Goal: Task Accomplishment & Management: Manage account settings

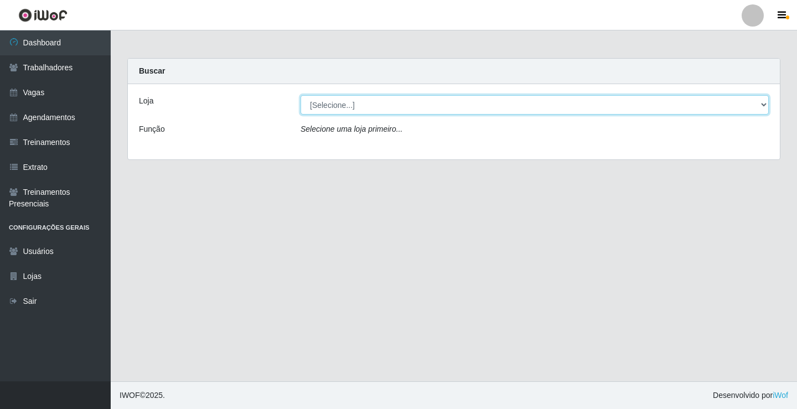
click at [383, 106] on select "[Selecione...] Edilicya Supermercado" at bounding box center [535, 104] width 468 height 19
select select "460"
click at [301, 95] on select "[Selecione...] Edilicya Supermercado" at bounding box center [535, 104] width 468 height 19
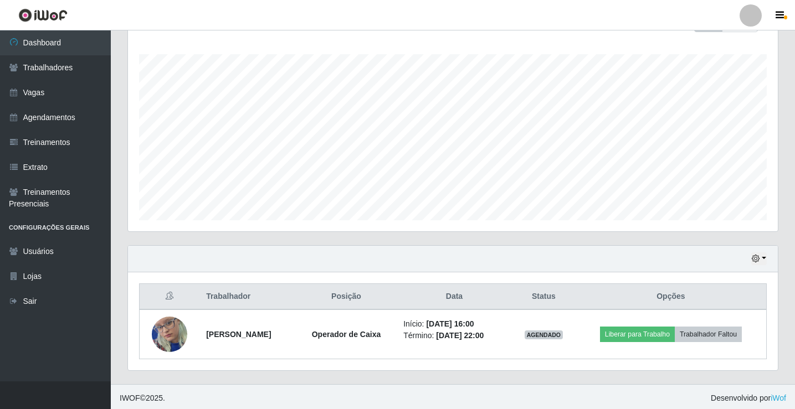
scroll to position [178, 0]
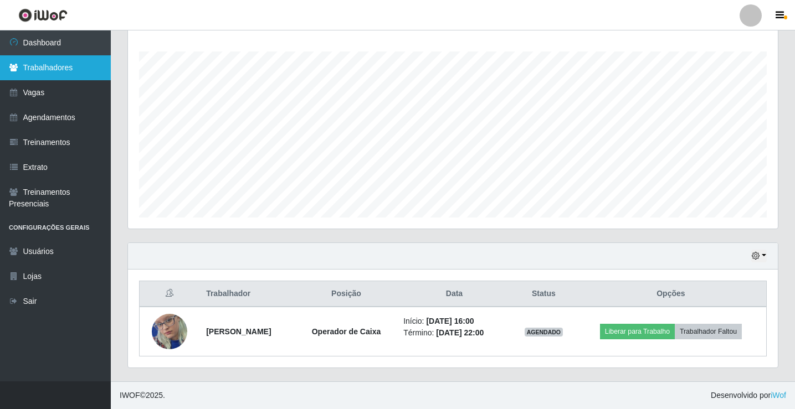
click at [43, 70] on link "Trabalhadores" at bounding box center [55, 67] width 111 height 25
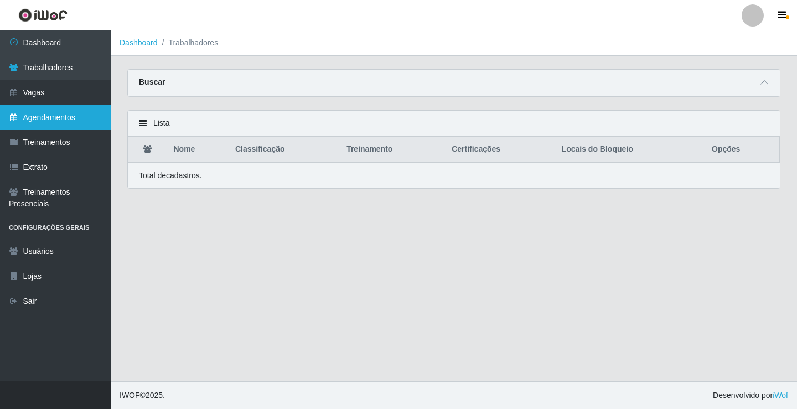
click at [19, 120] on link "Agendamentos" at bounding box center [55, 117] width 111 height 25
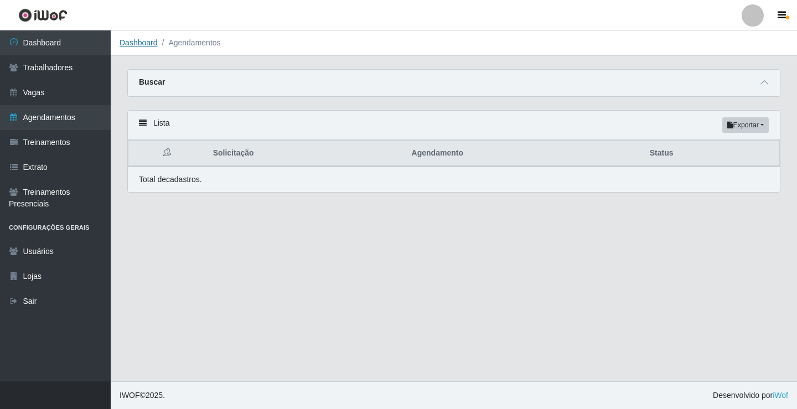
click at [147, 47] on link "Dashboard" at bounding box center [139, 42] width 38 height 9
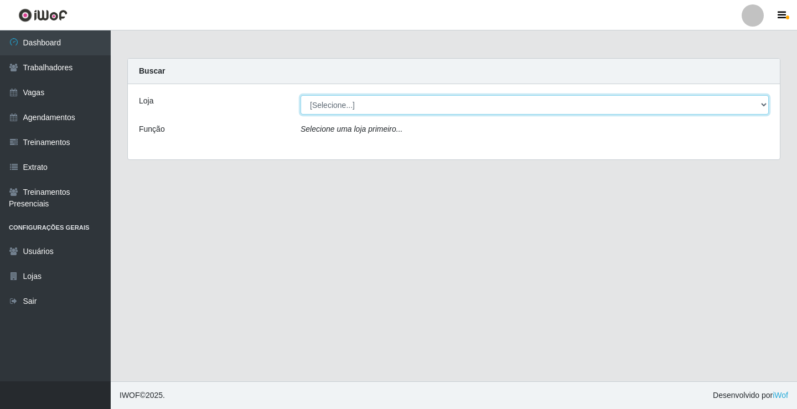
click at [327, 108] on select "[Selecione...] Edilicya Supermercado" at bounding box center [535, 104] width 468 height 19
select select "460"
click at [301, 95] on select "[Selecione...] Edilicya Supermercado" at bounding box center [535, 104] width 468 height 19
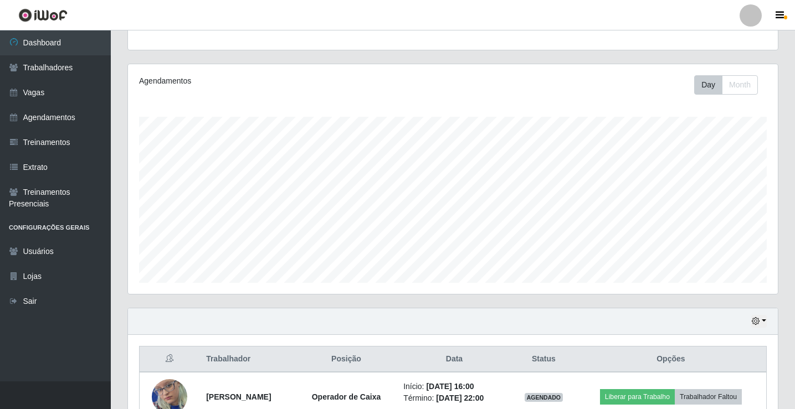
scroll to position [178, 0]
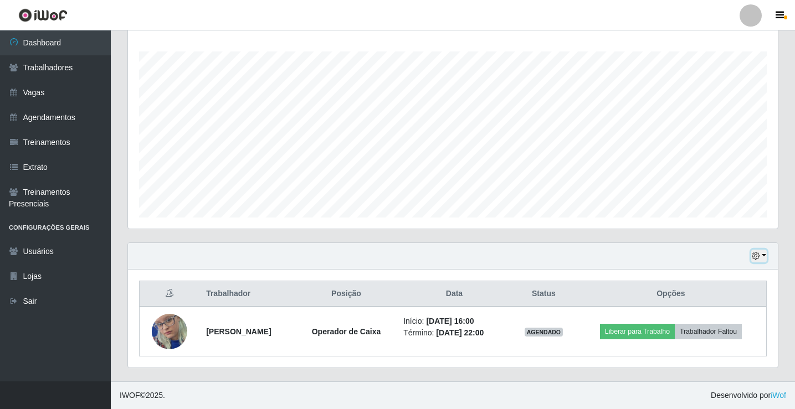
click at [765, 252] on button "button" at bounding box center [759, 256] width 16 height 13
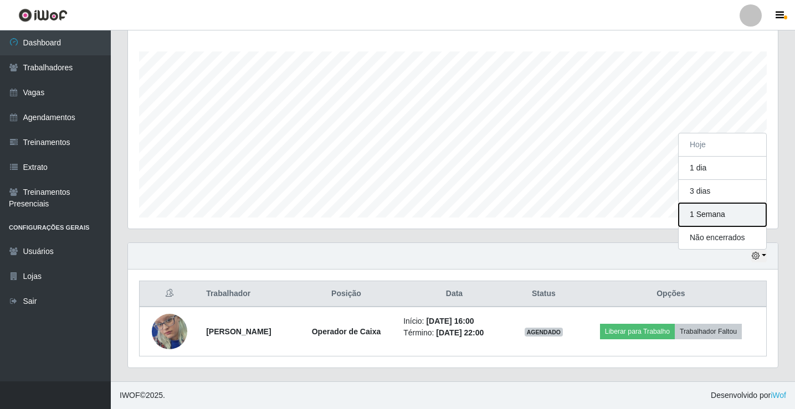
click at [698, 217] on button "1 Semana" at bounding box center [721, 214] width 87 height 23
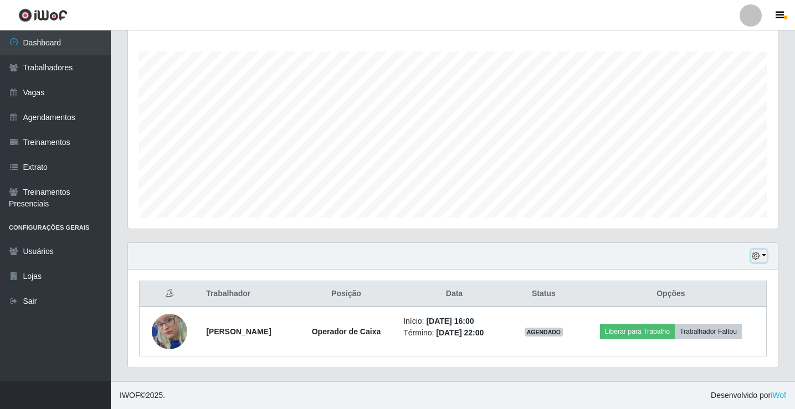
click at [764, 255] on button "button" at bounding box center [759, 256] width 16 height 13
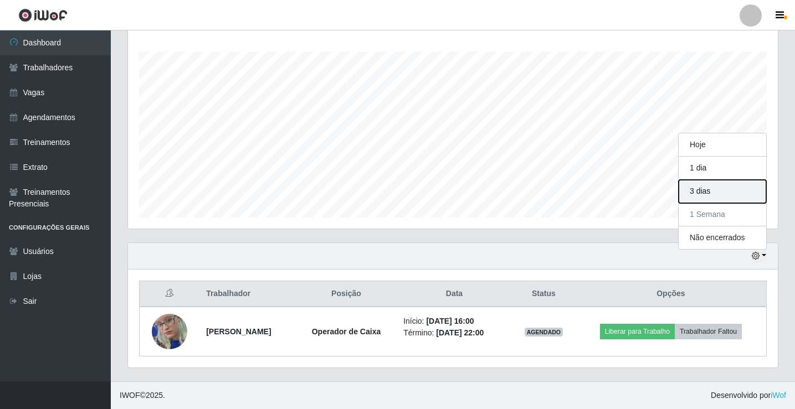
click at [706, 192] on button "3 dias" at bounding box center [721, 191] width 87 height 23
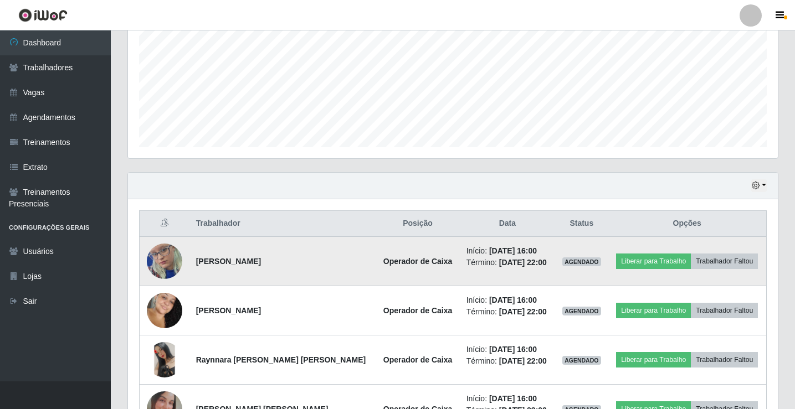
scroll to position [375, 0]
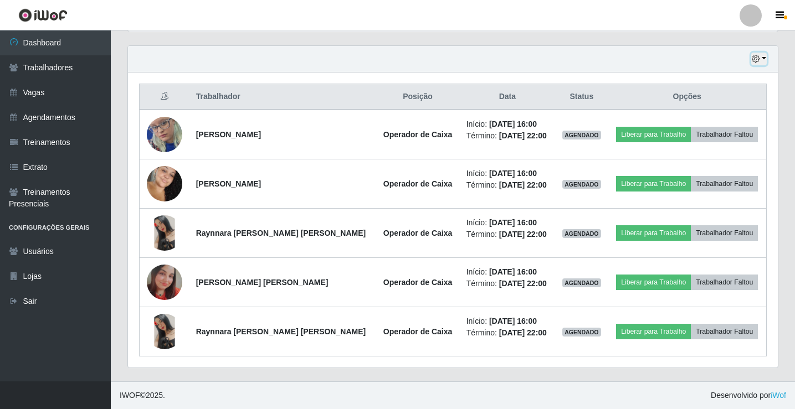
click at [765, 59] on button "button" at bounding box center [759, 59] width 16 height 13
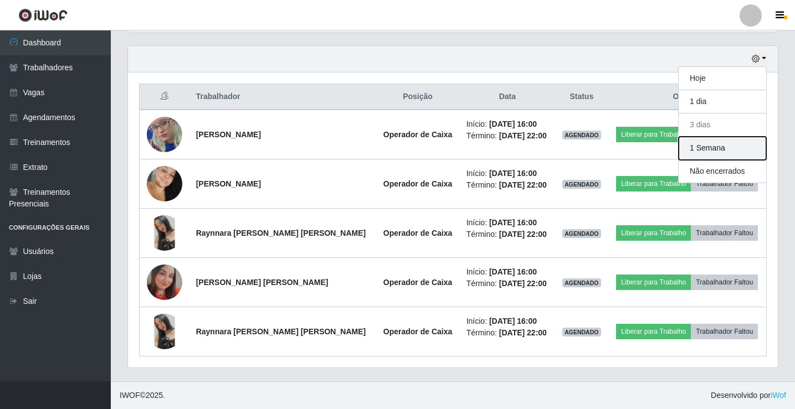
click at [707, 148] on button "1 Semana" at bounding box center [721, 148] width 87 height 23
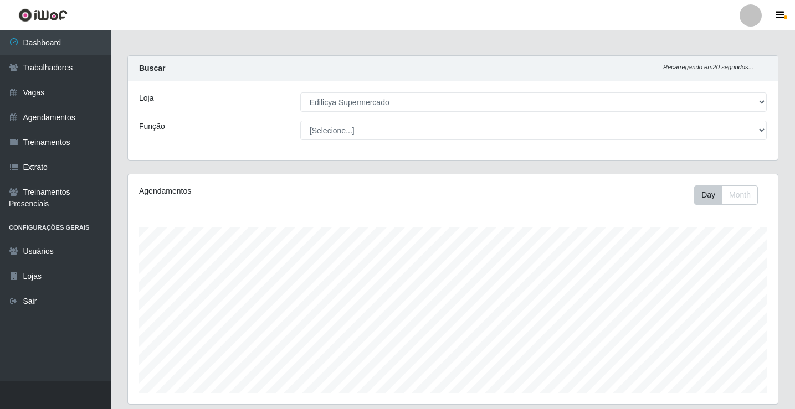
scroll to position [0, 0]
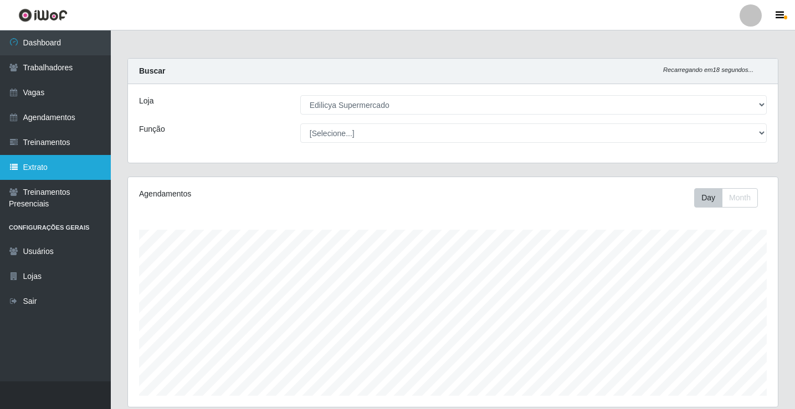
click at [41, 171] on link "Extrato" at bounding box center [55, 167] width 111 height 25
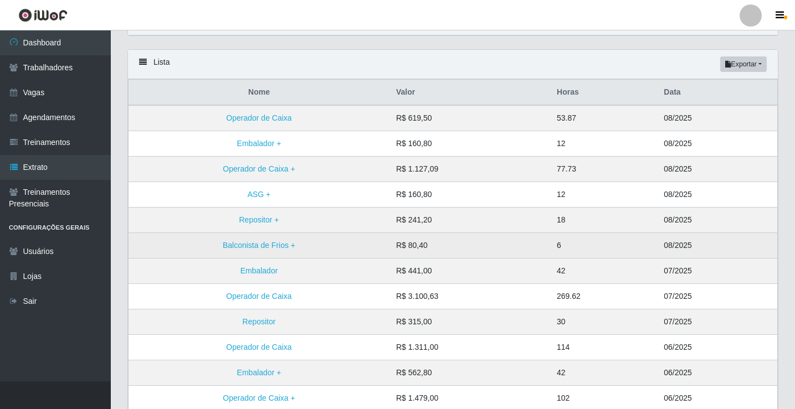
scroll to position [215, 0]
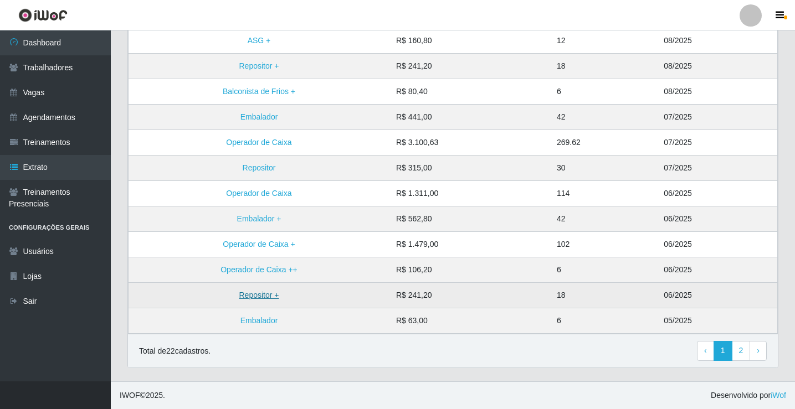
click at [259, 298] on link "Repositor +" at bounding box center [259, 295] width 40 height 9
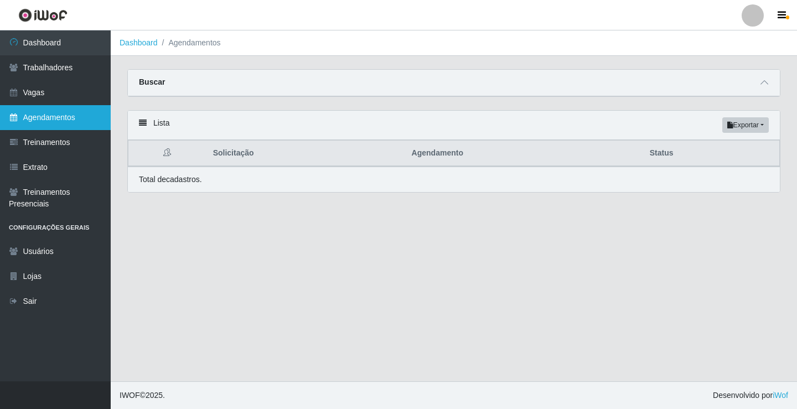
click at [40, 118] on link "Agendamentos" at bounding box center [55, 117] width 111 height 25
click at [179, 48] on li "Agendamentos" at bounding box center [189, 43] width 63 height 12
drag, startPoint x: 183, startPoint y: 46, endPoint x: 142, endPoint y: 43, distance: 40.6
click at [180, 45] on li "Agendamentos" at bounding box center [189, 43] width 63 height 12
click at [142, 43] on link "Dashboard" at bounding box center [139, 42] width 38 height 9
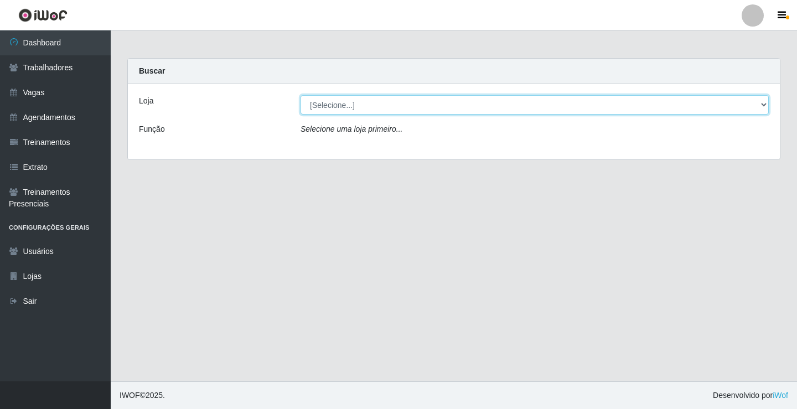
click at [375, 101] on select "[Selecione...] Edilicya Supermercado" at bounding box center [535, 104] width 468 height 19
select select "460"
click at [301, 95] on select "[Selecione...] Edilicya Supermercado" at bounding box center [535, 104] width 468 height 19
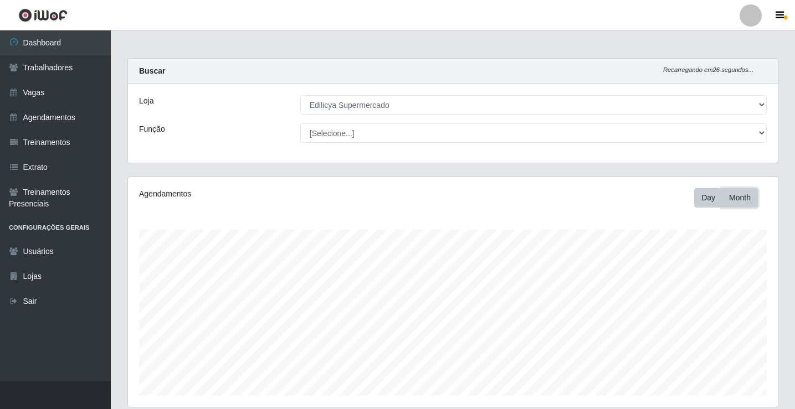
click at [740, 195] on button "Month" at bounding box center [739, 197] width 36 height 19
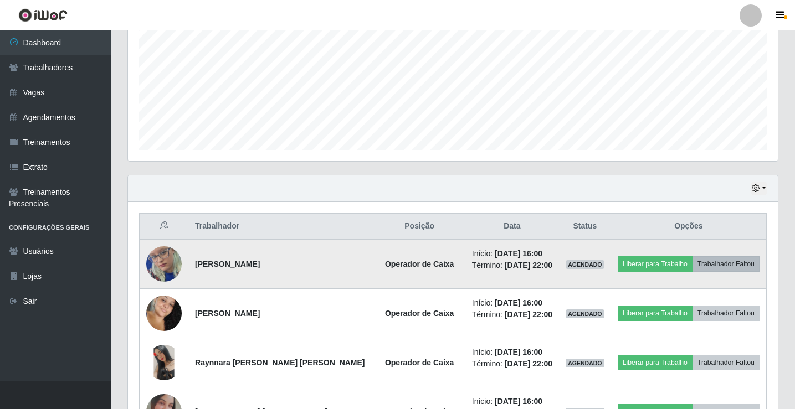
scroll to position [111, 0]
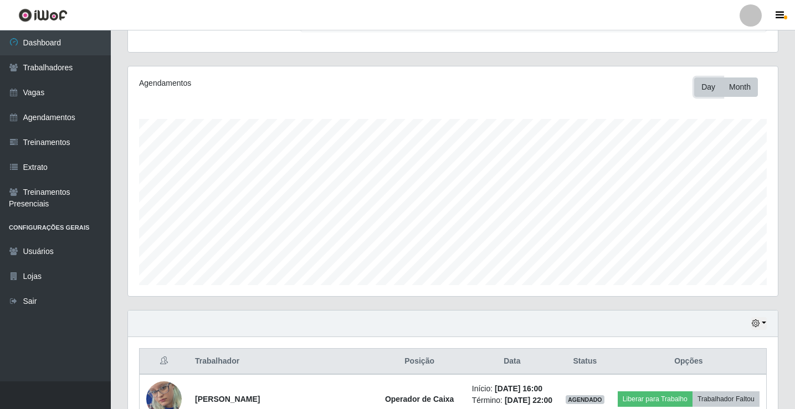
click at [710, 91] on button "Day" at bounding box center [708, 87] width 28 height 19
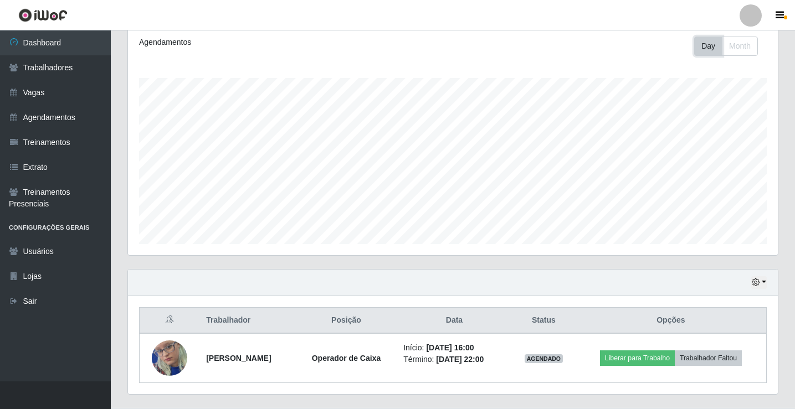
scroll to position [178, 0]
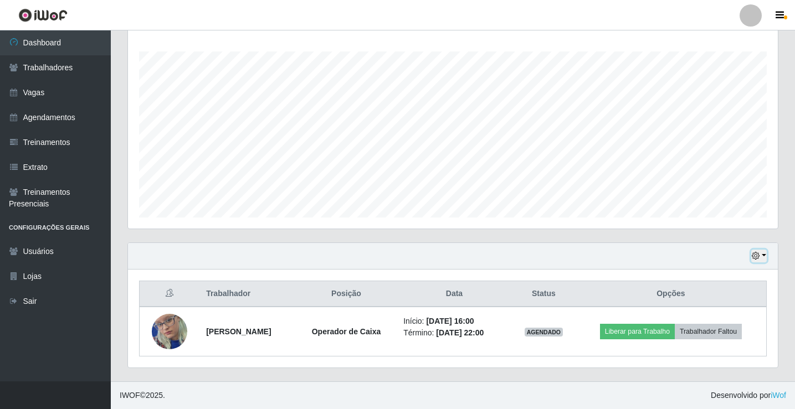
click at [766, 259] on button "button" at bounding box center [759, 256] width 16 height 13
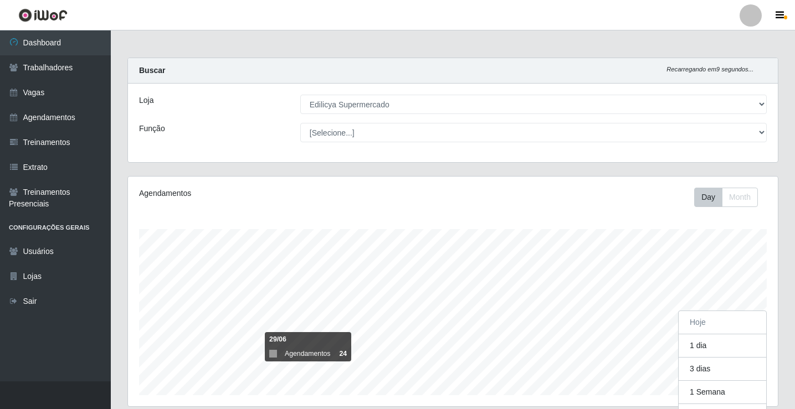
scroll to position [0, 0]
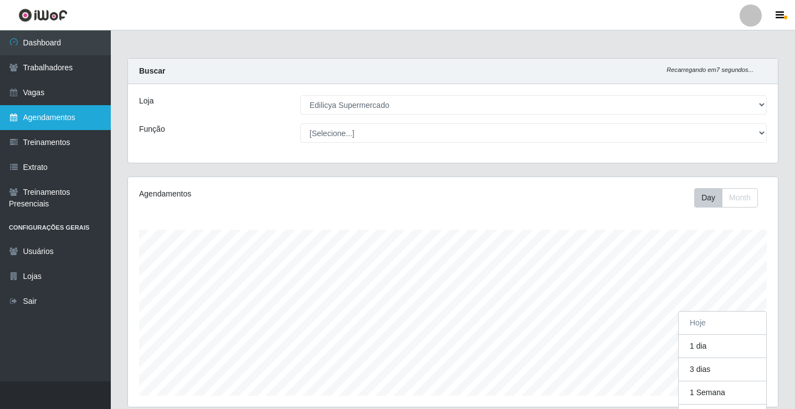
click at [48, 121] on link "Agendamentos" at bounding box center [55, 117] width 111 height 25
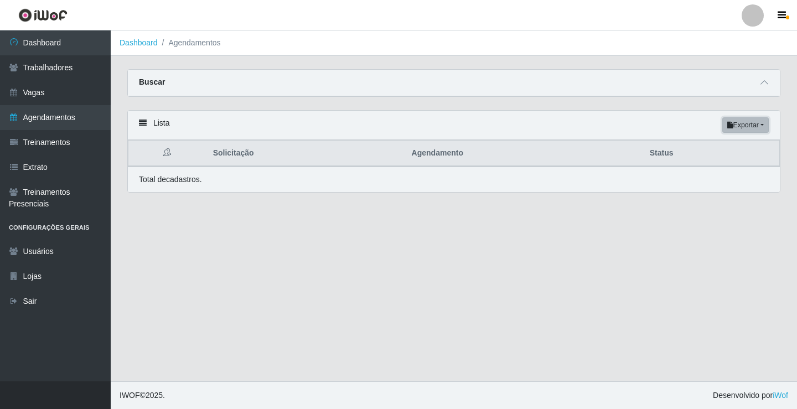
click at [735, 128] on button "Exportar" at bounding box center [746, 125] width 47 height 16
click at [728, 148] on button "PDF" at bounding box center [725, 146] width 87 height 23
click at [751, 127] on button "Exportar" at bounding box center [746, 125] width 47 height 16
click at [730, 149] on button "PDF" at bounding box center [725, 146] width 87 height 23
click at [731, 127] on button "Exportar" at bounding box center [746, 125] width 47 height 16
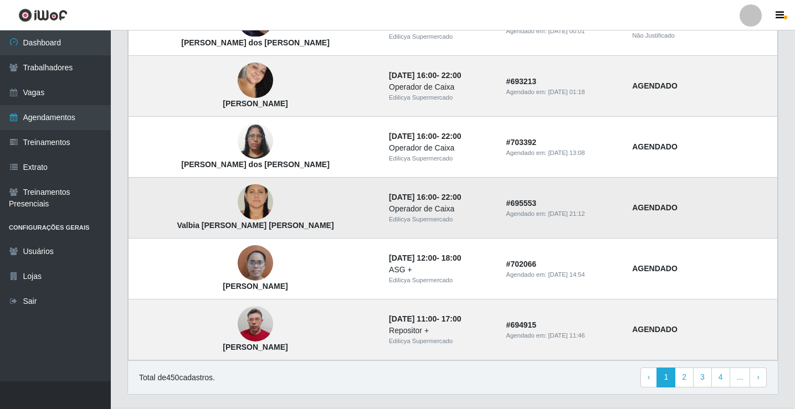
scroll to position [747, 0]
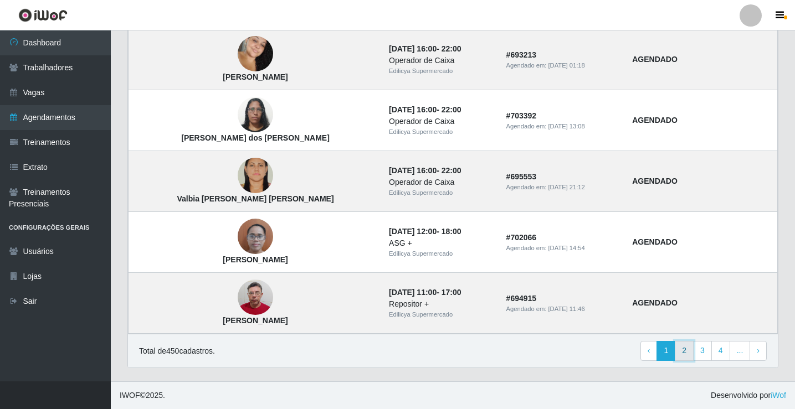
click at [683, 358] on link "2" at bounding box center [683, 351] width 19 height 20
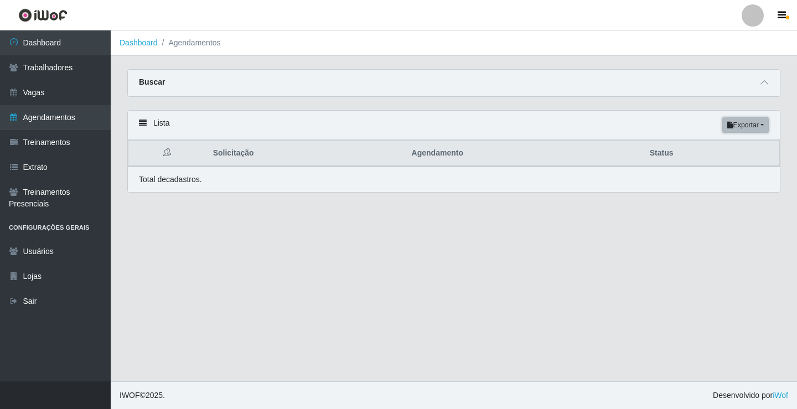
drag, startPoint x: 757, startPoint y: 127, endPoint x: 752, endPoint y: 131, distance: 6.3
click at [755, 127] on button "Exportar" at bounding box center [746, 125] width 47 height 16
click at [703, 147] on button "PDF" at bounding box center [725, 146] width 87 height 23
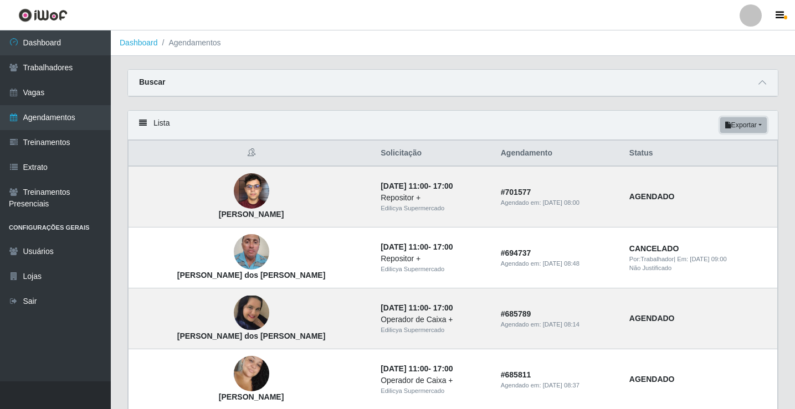
click at [760, 125] on button "Exportar" at bounding box center [743, 125] width 47 height 16
click at [613, 120] on div "Lista Exportar PDF Excel" at bounding box center [453, 125] width 650 height 29
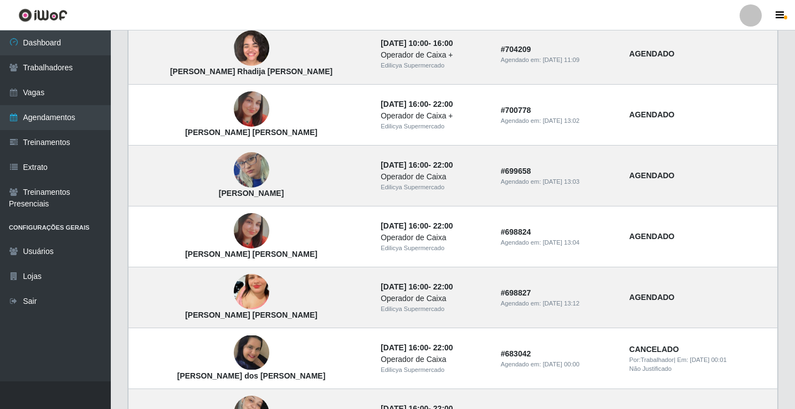
scroll to position [747, 0]
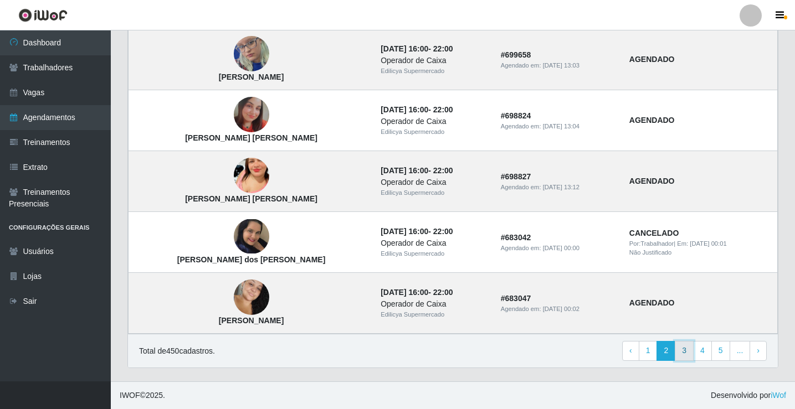
click at [687, 351] on link "3" at bounding box center [683, 351] width 19 height 20
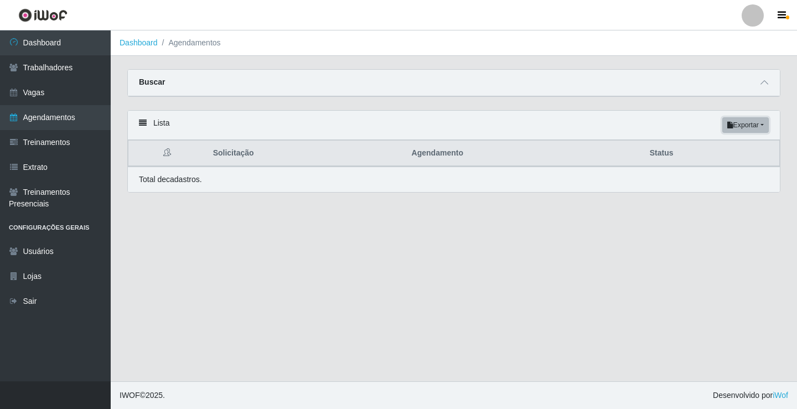
drag, startPoint x: 755, startPoint y: 124, endPoint x: 749, endPoint y: 133, distance: 10.8
click at [755, 126] on button "Exportar" at bounding box center [746, 125] width 47 height 16
click at [728, 149] on button "PDF" at bounding box center [725, 146] width 87 height 23
click at [756, 124] on button "Exportar" at bounding box center [746, 125] width 47 height 16
click at [712, 146] on button "PDF" at bounding box center [722, 146] width 87 height 23
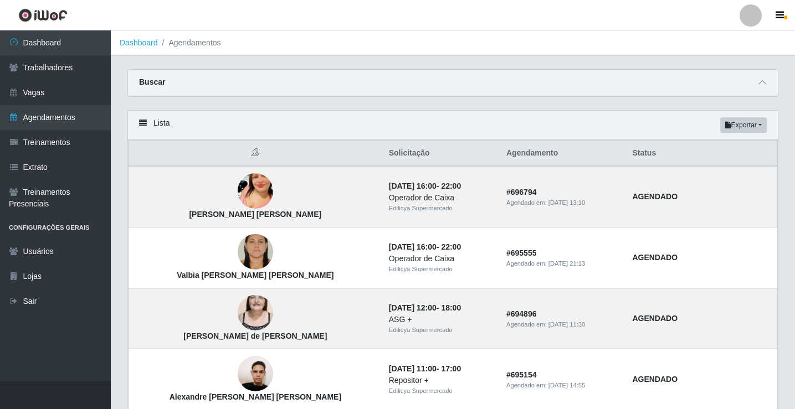
click at [166, 43] on li "Agendamentos" at bounding box center [189, 43] width 63 height 12
click at [136, 44] on link "Dashboard" at bounding box center [139, 42] width 38 height 9
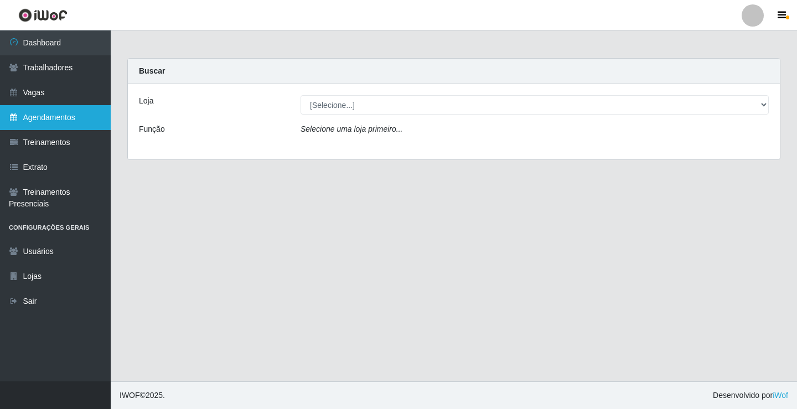
click at [42, 121] on link "Agendamentos" at bounding box center [55, 117] width 111 height 25
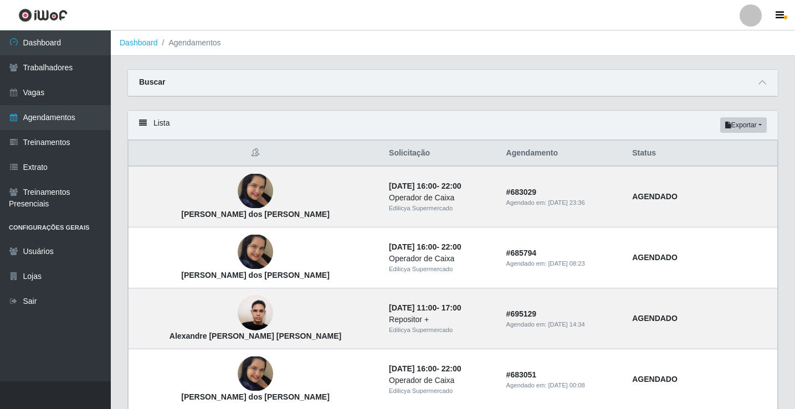
click at [142, 123] on icon at bounding box center [143, 123] width 8 height 8
click at [153, 124] on div "Lista Exportar PDF Excel" at bounding box center [453, 125] width 650 height 29
click at [160, 124] on div "Lista Exportar PDF Excel" at bounding box center [453, 125] width 650 height 29
click at [147, 44] on link "Dashboard" at bounding box center [139, 42] width 38 height 9
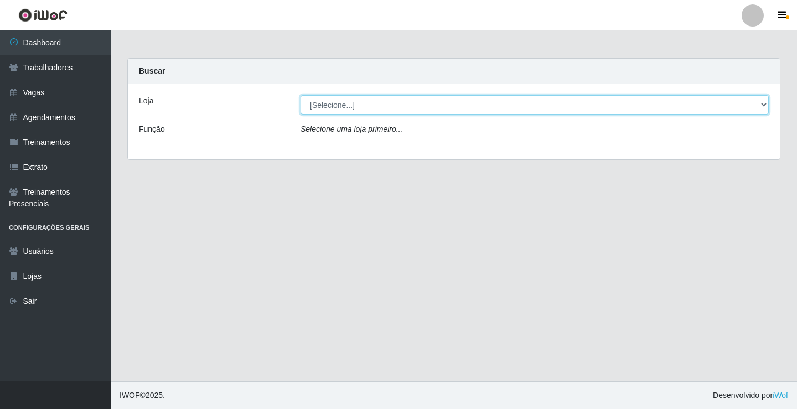
click at [343, 111] on select "[Selecione...] Edilicya Supermercado" at bounding box center [535, 104] width 468 height 19
select select "460"
click at [301, 95] on select "[Selecione...] Edilicya Supermercado" at bounding box center [535, 104] width 468 height 19
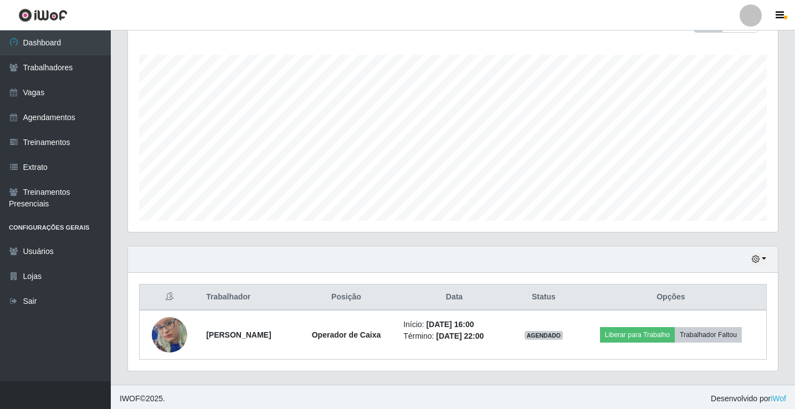
scroll to position [178, 0]
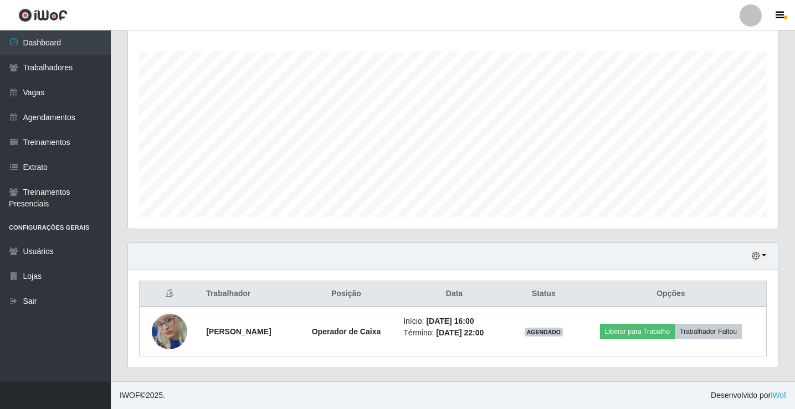
drag, startPoint x: 169, startPoint y: 293, endPoint x: 194, endPoint y: 293, distance: 25.5
click at [170, 293] on icon at bounding box center [170, 293] width 8 height 8
drag, startPoint x: 207, startPoint y: 293, endPoint x: 250, endPoint y: 293, distance: 43.2
click at [209, 293] on th "Trabalhador" at bounding box center [247, 294] width 96 height 26
click at [681, 295] on th "Opções" at bounding box center [670, 294] width 191 height 26
